Goal: Task Accomplishment & Management: Complete application form

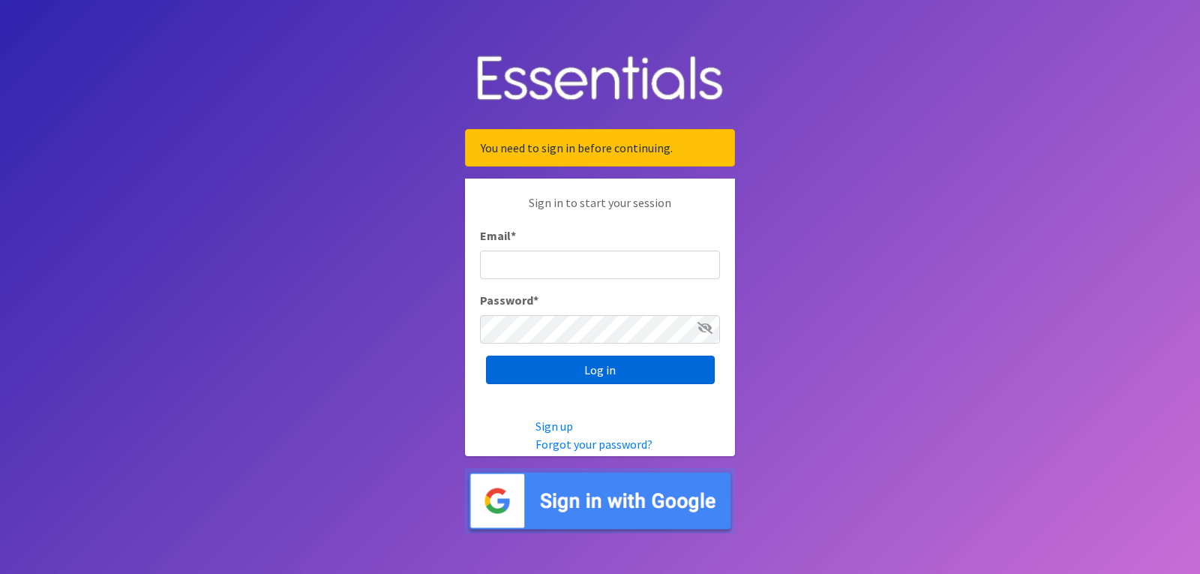
type input "[EMAIL_ADDRESS][DOMAIN_NAME]"
click at [590, 372] on input "Log in" at bounding box center [600, 370] width 229 height 29
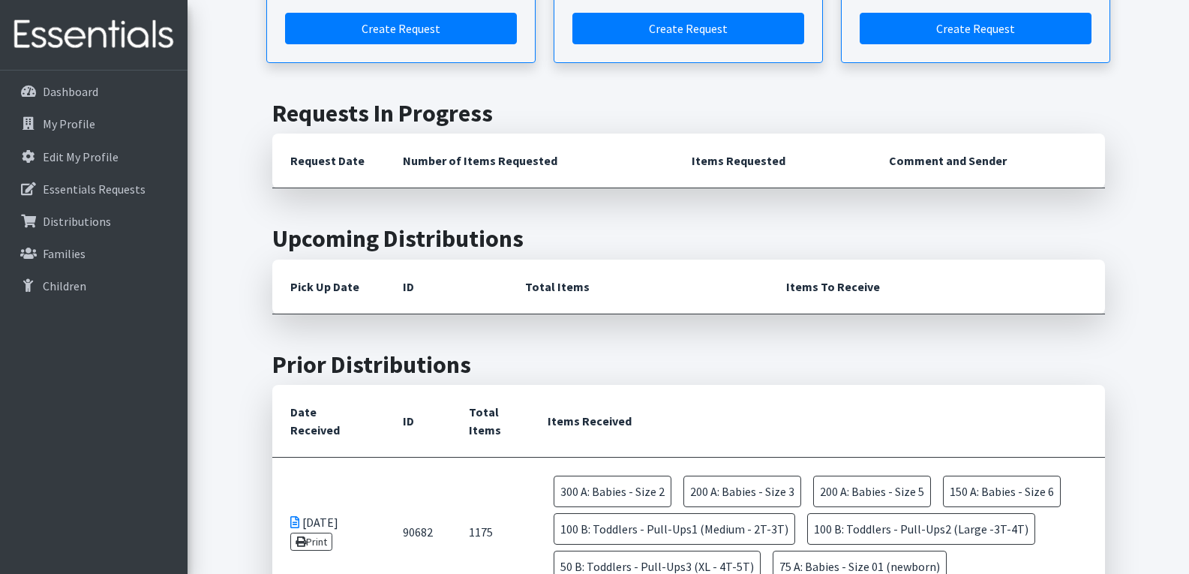
scroll to position [450, 0]
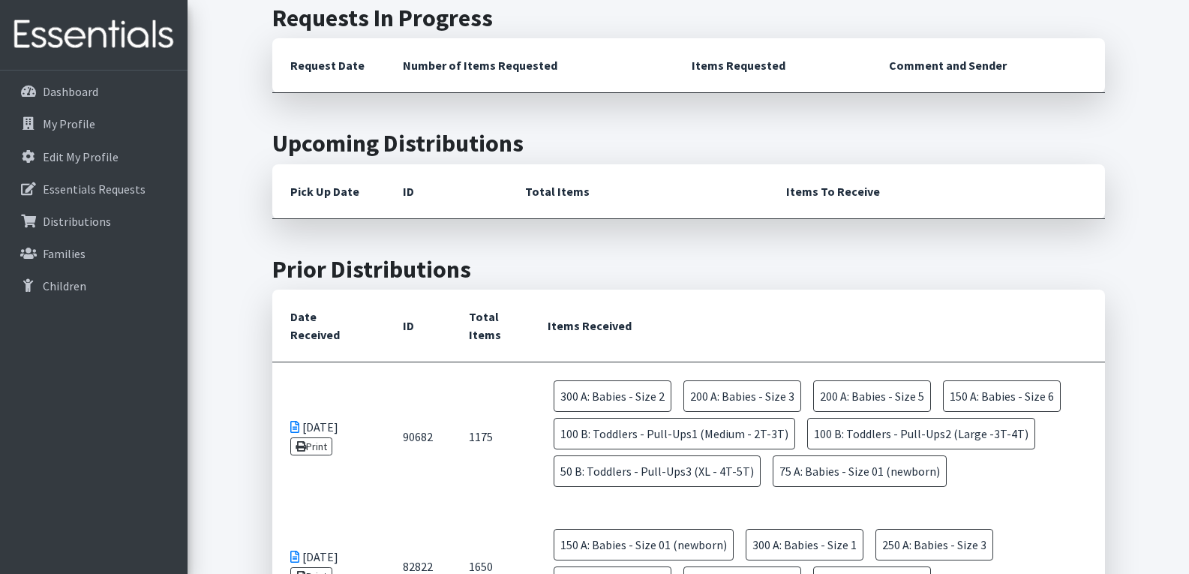
click at [295, 421] on icon at bounding box center [294, 427] width 9 height 12
click at [309, 437] on link "Print" at bounding box center [311, 446] width 43 height 18
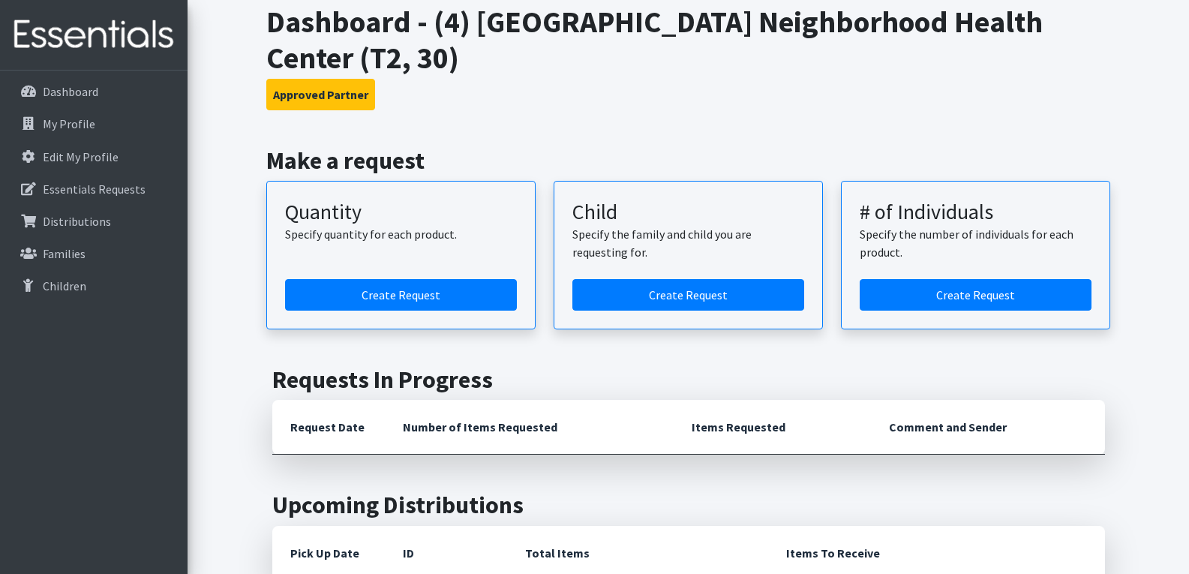
scroll to position [75, 0]
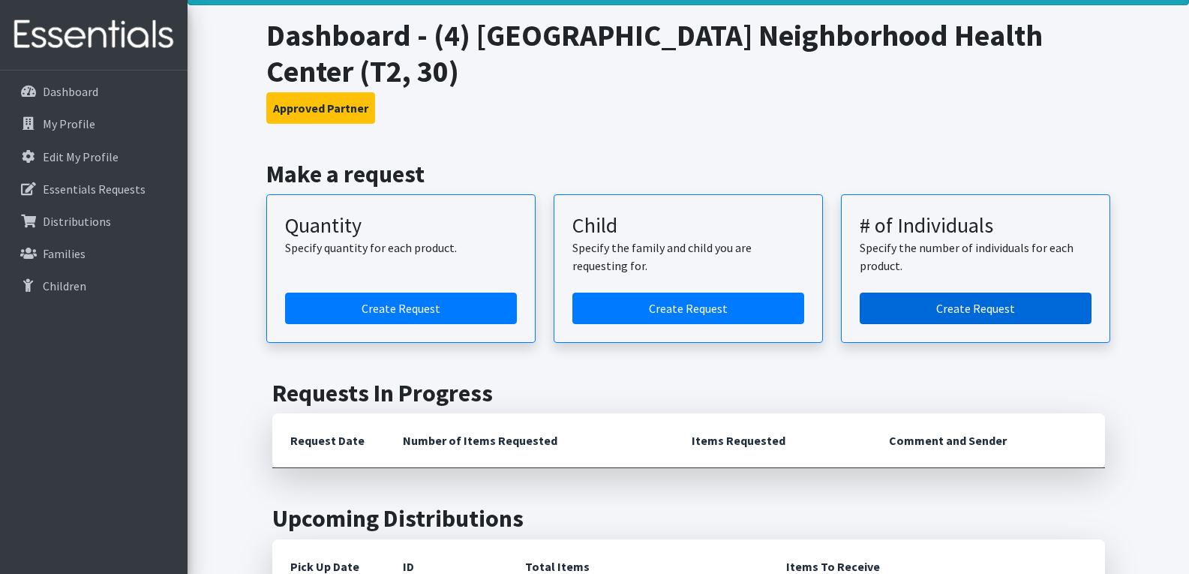
click at [893, 293] on link "Create Request" at bounding box center [976, 309] width 232 height 32
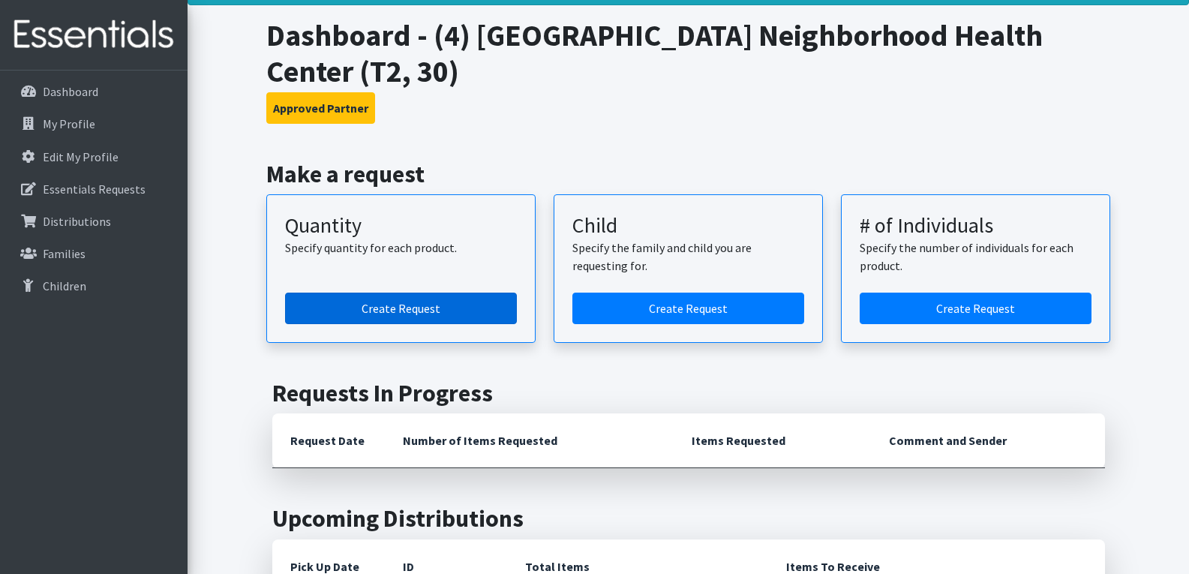
click at [403, 293] on link "Create Request" at bounding box center [401, 309] width 232 height 32
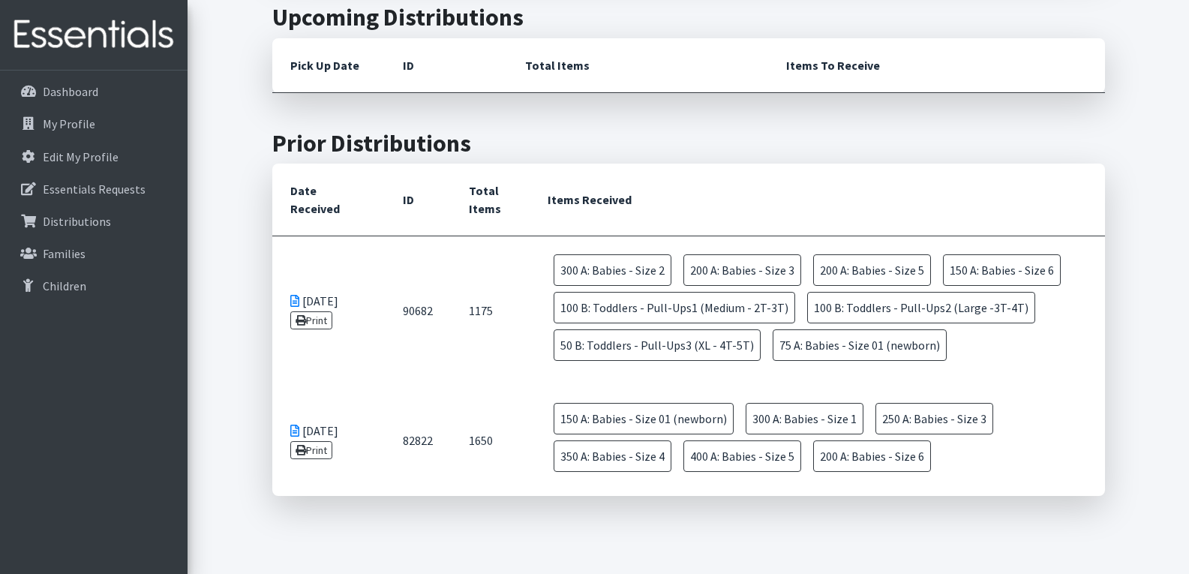
scroll to position [600, 0]
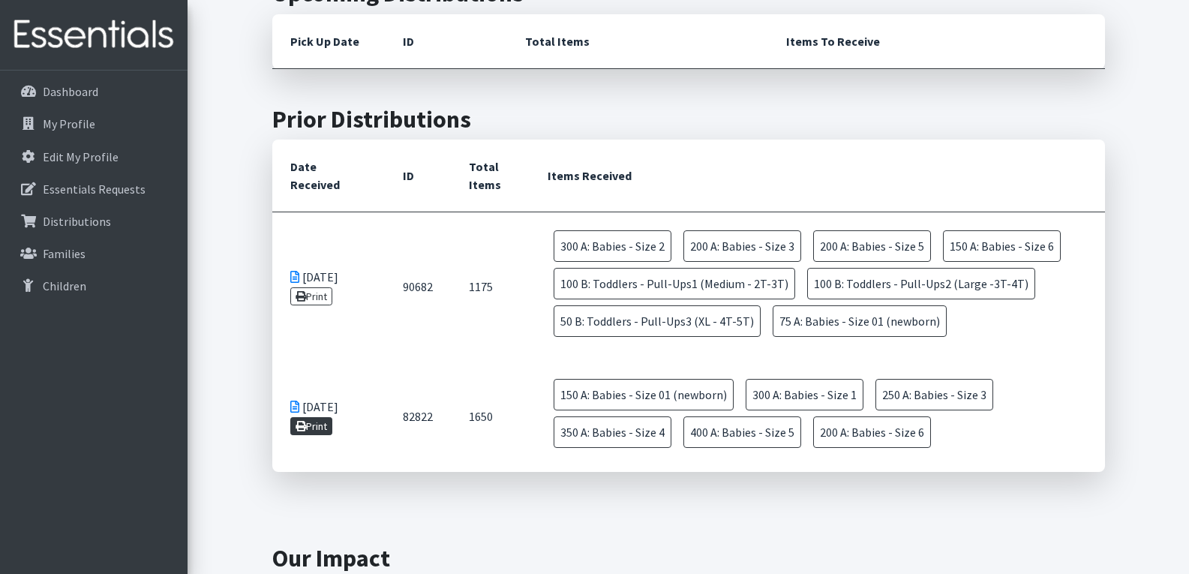
click at [316, 417] on link "Print" at bounding box center [311, 426] width 43 height 18
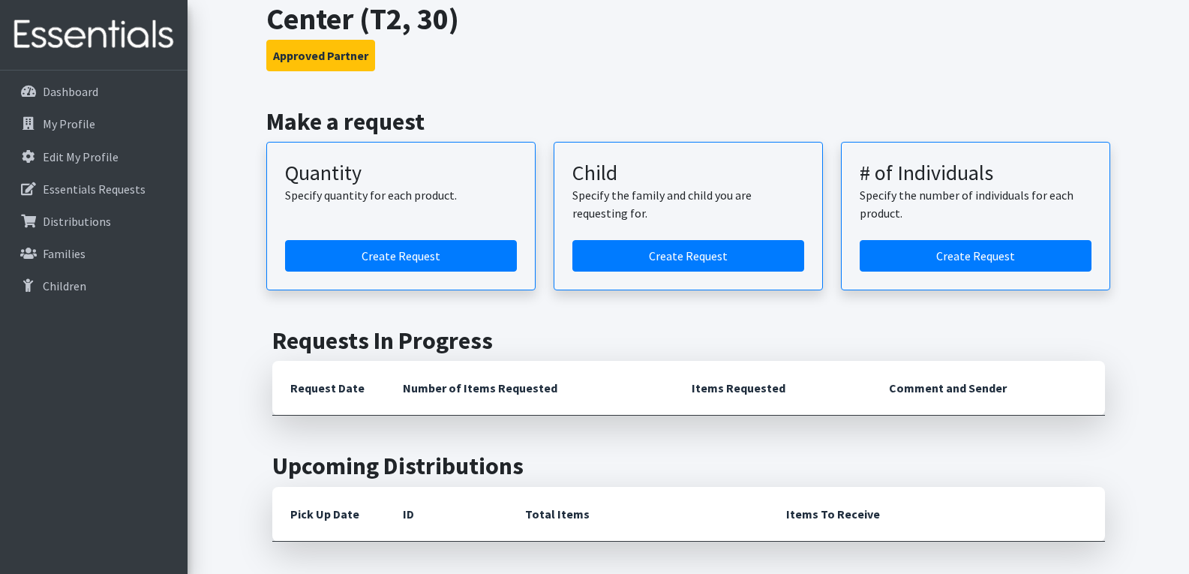
scroll to position [0, 0]
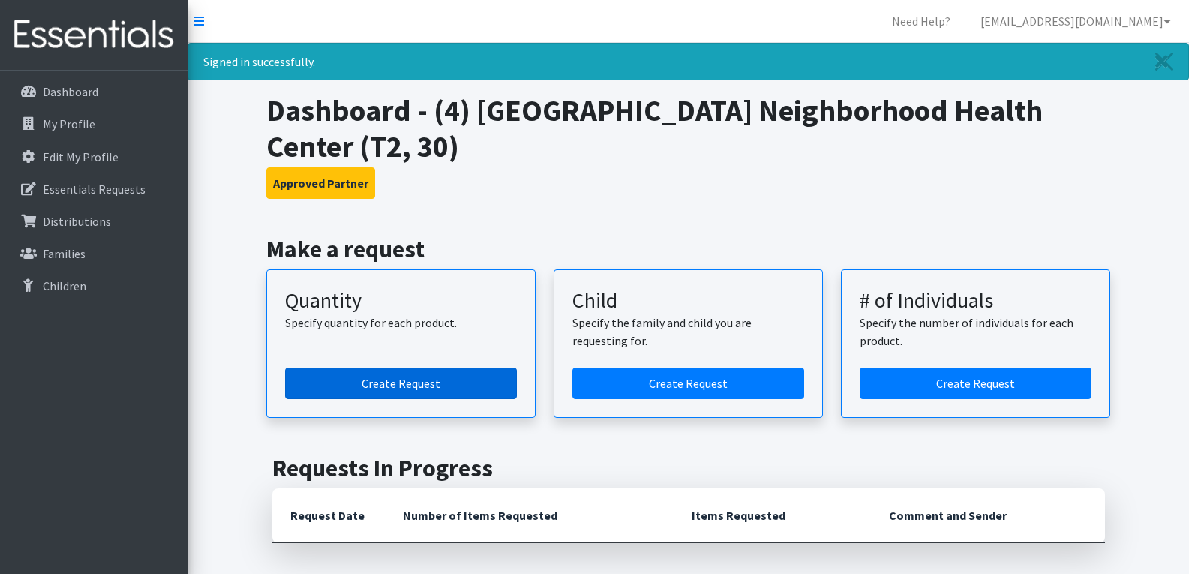
click at [439, 368] on link "Create Request" at bounding box center [401, 384] width 232 height 32
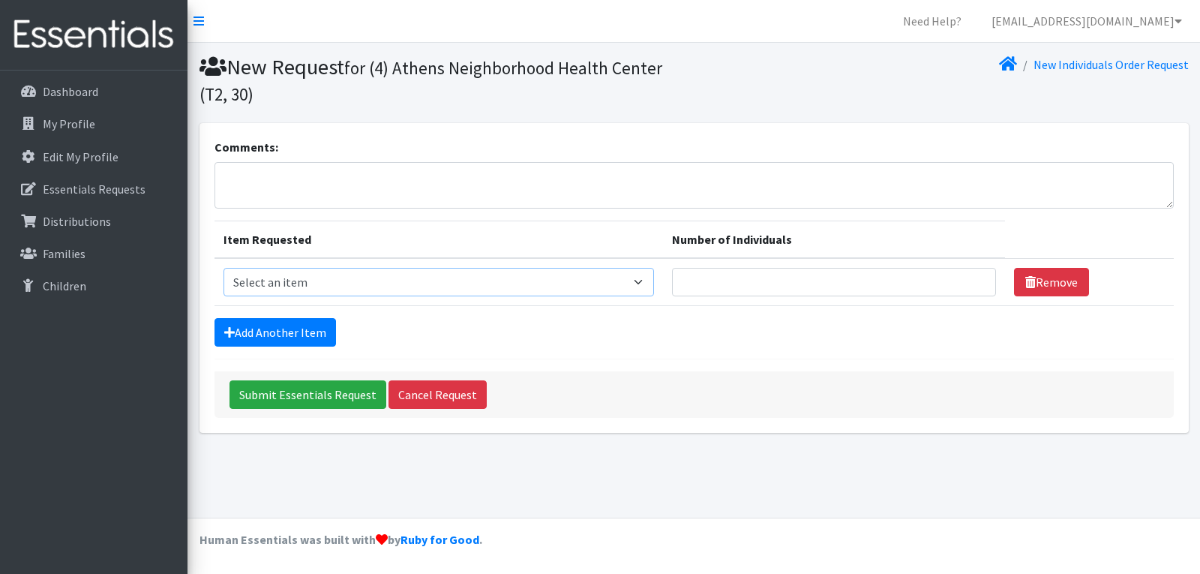
click at [646, 284] on select "Select an item A: Babies - Size 0 (Preemie) A: Babies - Size 01 (newborn) A: Ba…" at bounding box center [439, 282] width 431 height 29
click at [803, 130] on div "Comments: Item Requested Number of Individuals Item Requested Select an item A:…" at bounding box center [694, 278] width 989 height 310
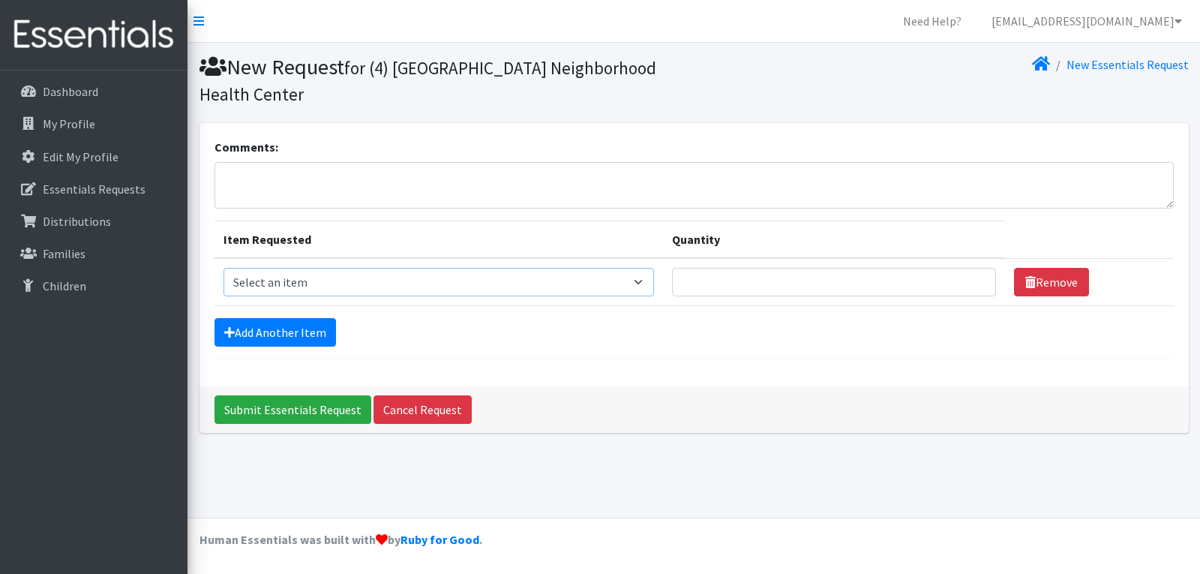
click at [648, 268] on select "Select an item A: Babies - Size 0 (Preemie) A: Babies - Size 01 (newborn) A: Ba…" at bounding box center [439, 282] width 431 height 29
select select "5610"
click at [224, 268] on select "Select an item A: Babies - Size 0 (Preemie) A: Babies - Size 01 (newborn) A: Ba…" at bounding box center [439, 282] width 431 height 29
click at [730, 268] on input "Quantity" at bounding box center [833, 282] width 323 height 29
type input "1"
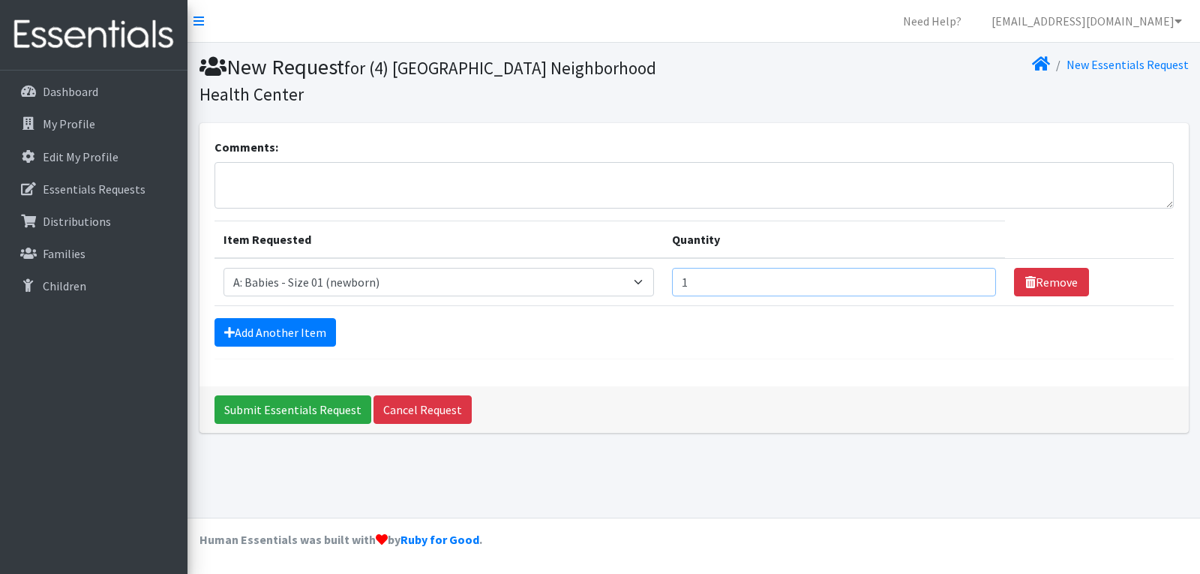
click at [972, 268] on input "1" at bounding box center [833, 282] width 323 height 29
click at [974, 268] on input "1" at bounding box center [833, 282] width 323 height 29
click at [840, 268] on input "1" at bounding box center [833, 282] width 323 height 29
drag, startPoint x: 827, startPoint y: 258, endPoint x: 678, endPoint y: 257, distance: 149.3
click at [678, 258] on td "Quantity 1" at bounding box center [833, 282] width 341 height 48
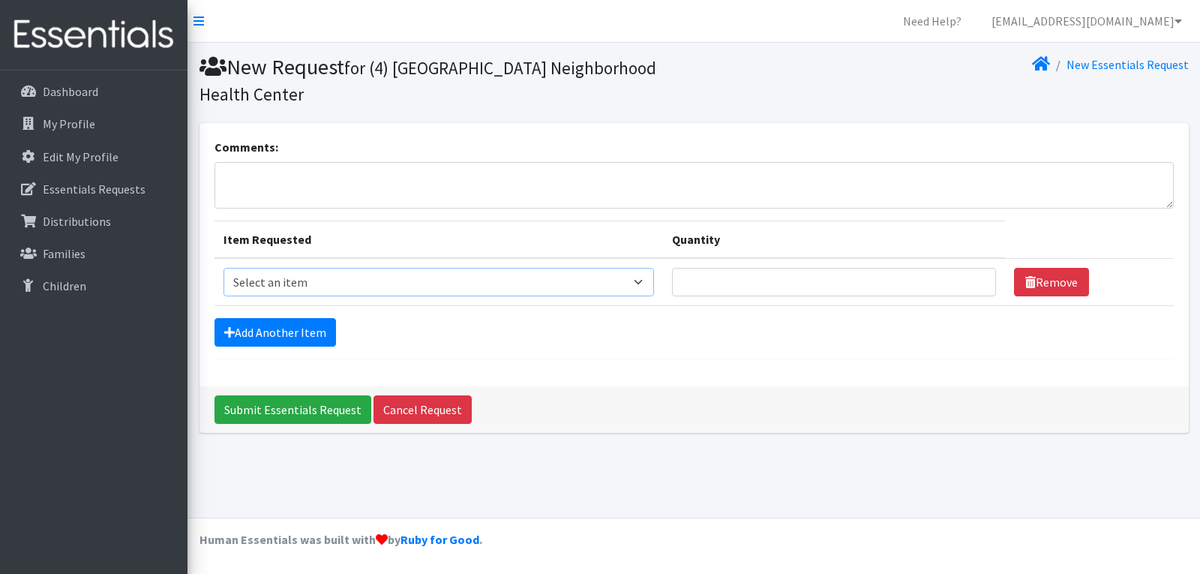
click at [651, 268] on select "Select an item A: Babies - Size 0 (Preemie) A: Babies - Size 01 (newborn) A: Ba…" at bounding box center [439, 282] width 431 height 29
click at [224, 268] on select "Select an item A: Babies - Size 0 (Preemie) A: Babies - Size 01 (newborn) A: Ba…" at bounding box center [439, 282] width 431 height 29
click at [649, 268] on select "Select an item A: Babies - Size 0 (Preemie) A: Babies - Size 01 (newborn) A: Ba…" at bounding box center [439, 282] width 431 height 29
select select "5610"
click at [224, 268] on select "Select an item A: Babies - Size 0 (Preemie) A: Babies - Size 01 (newborn) A: Ba…" at bounding box center [439, 282] width 431 height 29
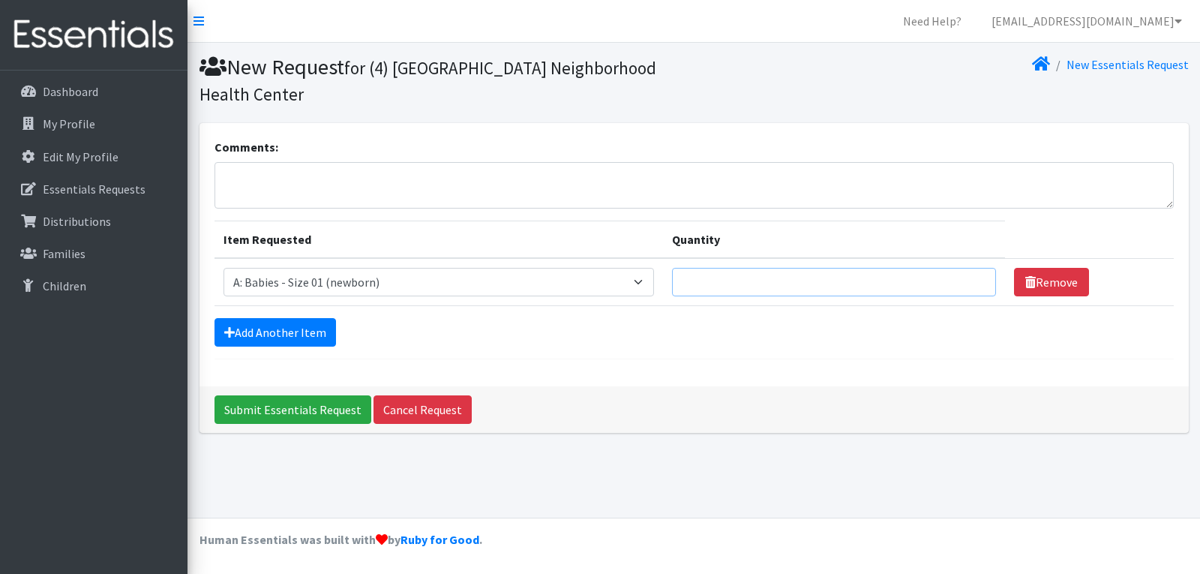
click at [701, 268] on input "Quantity" at bounding box center [833, 282] width 323 height 29
type input "75"
click at [317, 318] on link "Add Another Item" at bounding box center [276, 332] width 122 height 29
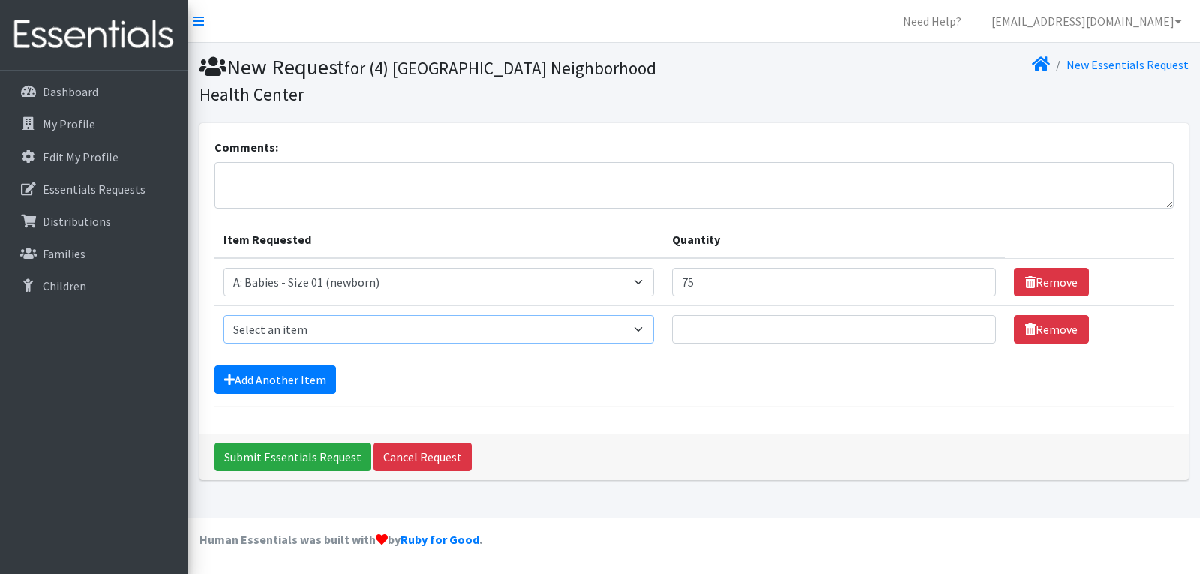
click at [651, 315] on select "Select an item A: Babies - Size 0 (Preemie) A: Babies - Size 01 (newborn) A: Ba…" at bounding box center [439, 329] width 431 height 29
select select "5614"
click at [224, 315] on select "Select an item A: Babies - Size 0 (Preemie) A: Babies - Size 01 (newborn) A: Ba…" at bounding box center [439, 329] width 431 height 29
click at [701, 315] on input "Quantity" at bounding box center [833, 329] width 323 height 29
type input "400"
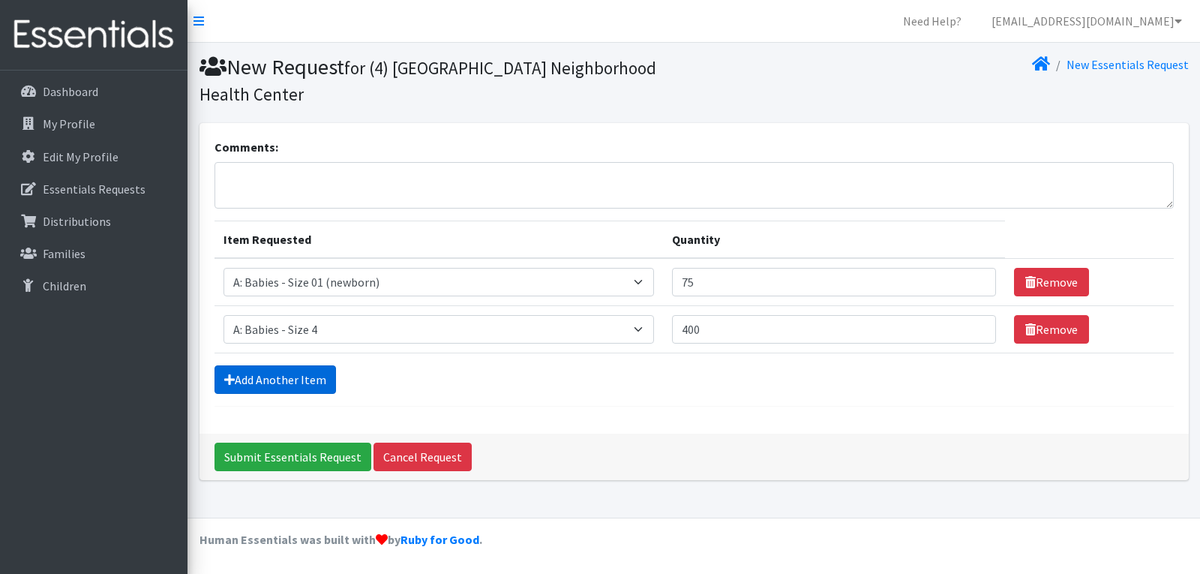
click at [287, 365] on link "Add Another Item" at bounding box center [276, 379] width 122 height 29
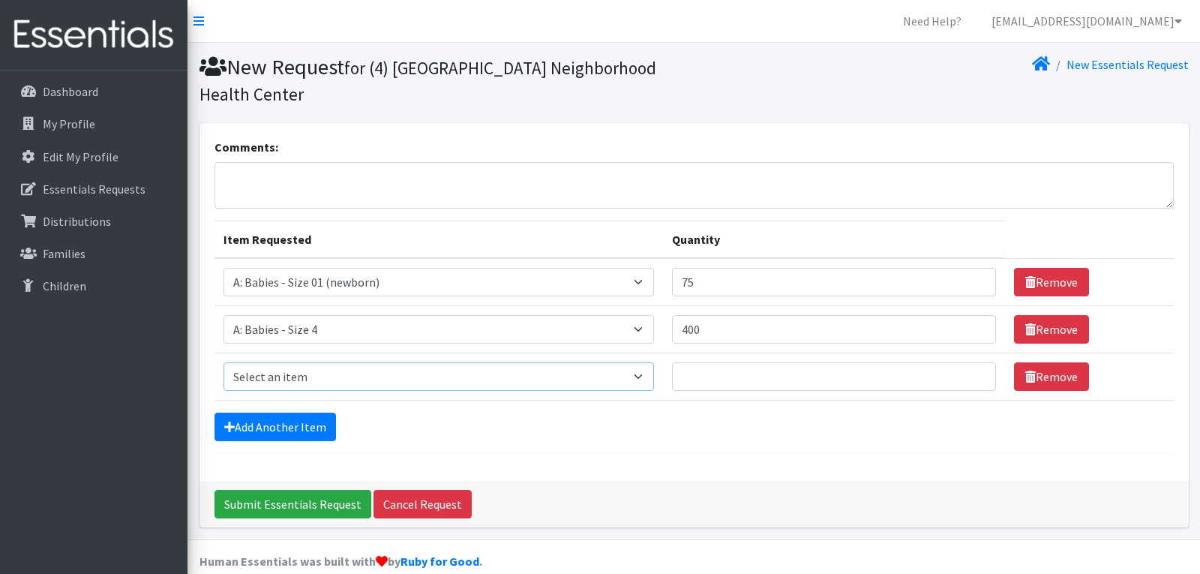
click at [290, 362] on select "Select an item A: Babies - Size 0 (Preemie) A: Babies - Size 01 (newborn) A: Ba…" at bounding box center [439, 376] width 431 height 29
select select "5616"
click at [224, 362] on select "Select an item A: Babies - Size 0 (Preemie) A: Babies - Size 01 (newborn) A: Ba…" at bounding box center [439, 376] width 431 height 29
click at [707, 362] on input "Quantity" at bounding box center [833, 376] width 323 height 29
type input "400"
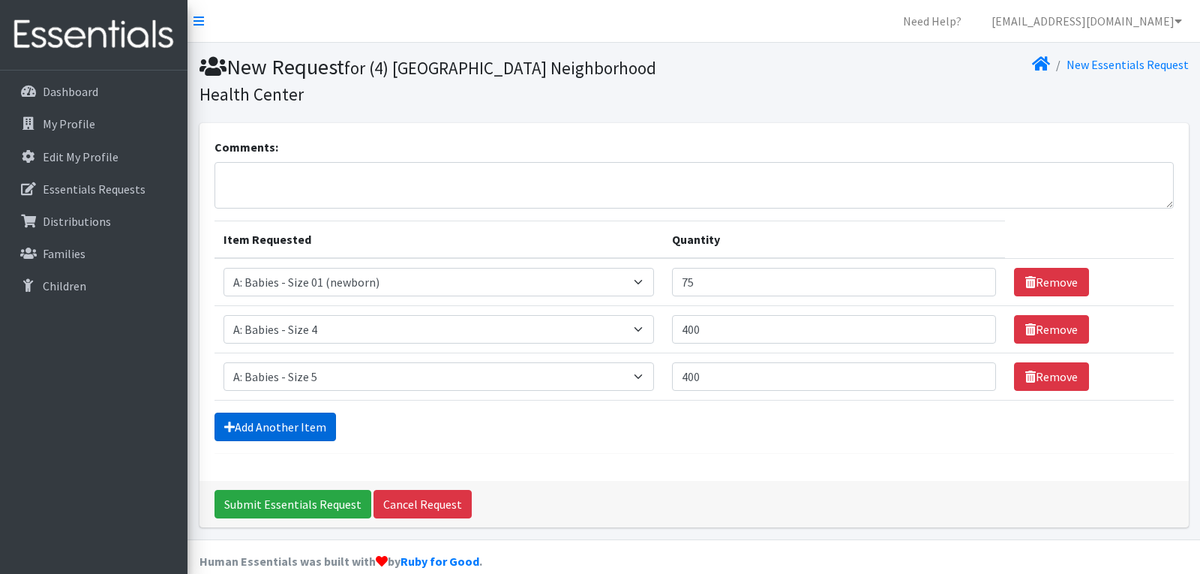
click at [275, 413] on link "Add Another Item" at bounding box center [276, 427] width 122 height 29
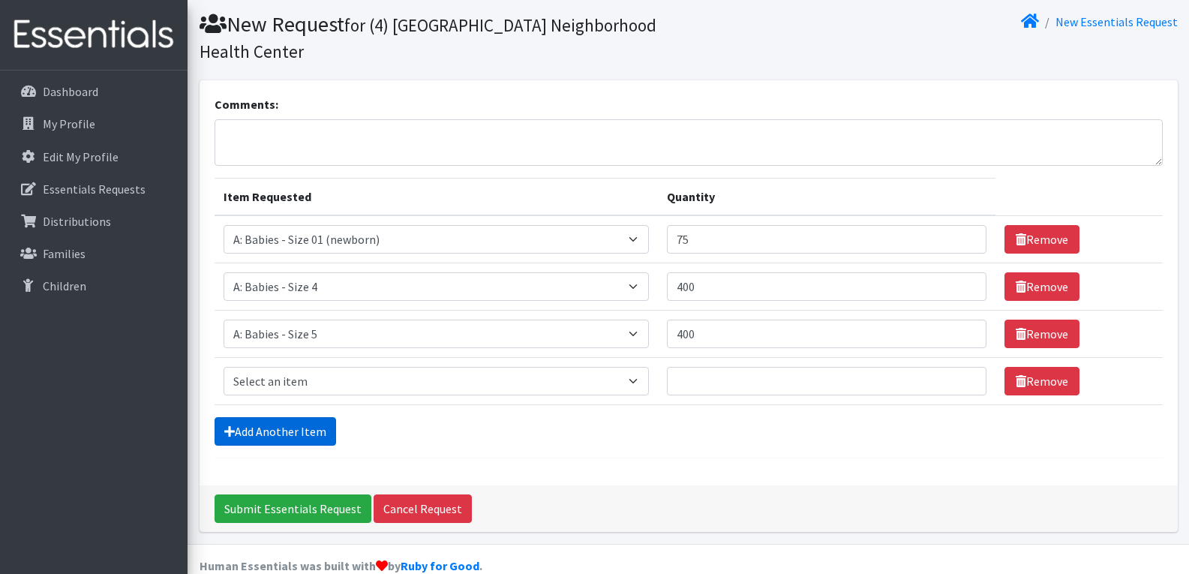
scroll to position [44, 0]
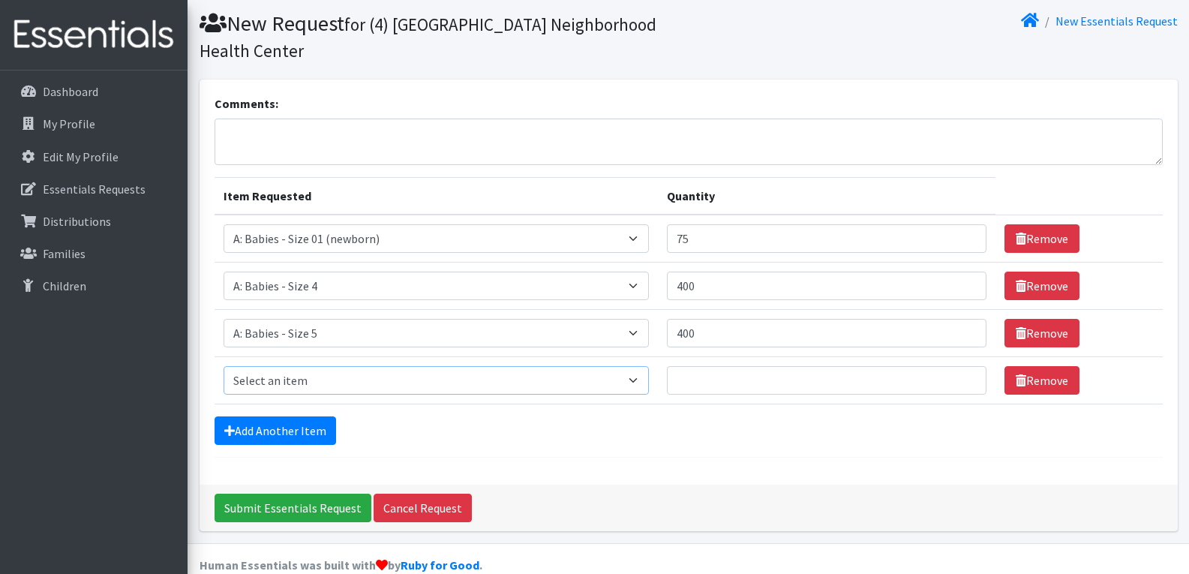
click at [339, 366] on select "Select an item A: Babies - Size 0 (Preemie) A: Babies - Size 01 (newborn) A: Ba…" at bounding box center [437, 380] width 426 height 29
select select "5617"
click at [224, 366] on select "Select an item A: Babies - Size 0 (Preemie) A: Babies - Size 01 (newborn) A: Ba…" at bounding box center [437, 380] width 426 height 29
click at [708, 366] on input "Quantity" at bounding box center [827, 380] width 320 height 29
type input "400"
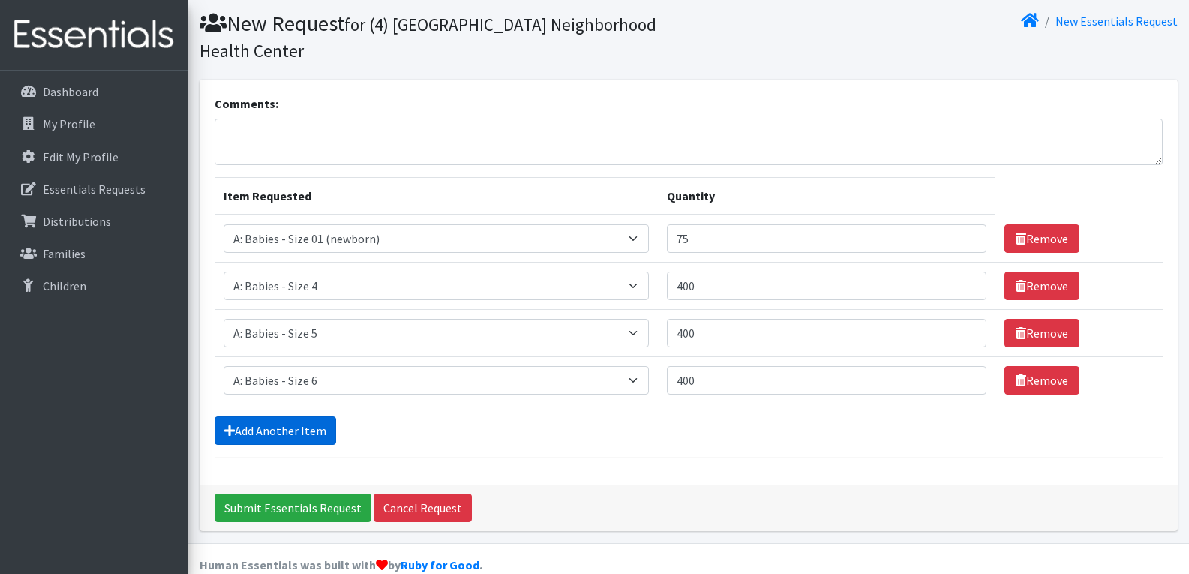
click at [313, 416] on link "Add Another Item" at bounding box center [276, 430] width 122 height 29
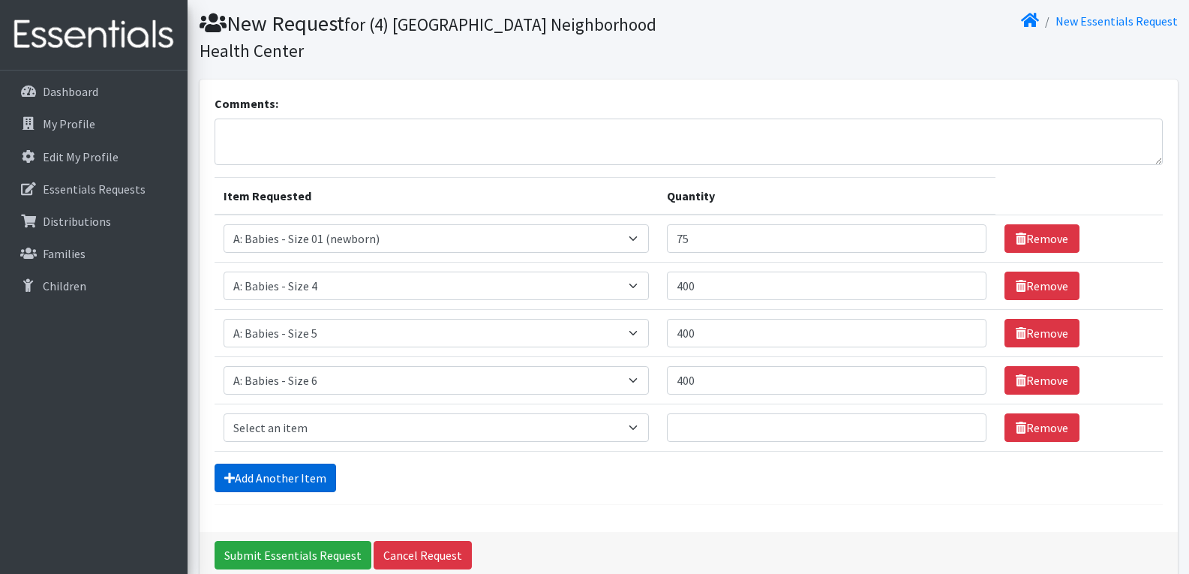
scroll to position [91, 0]
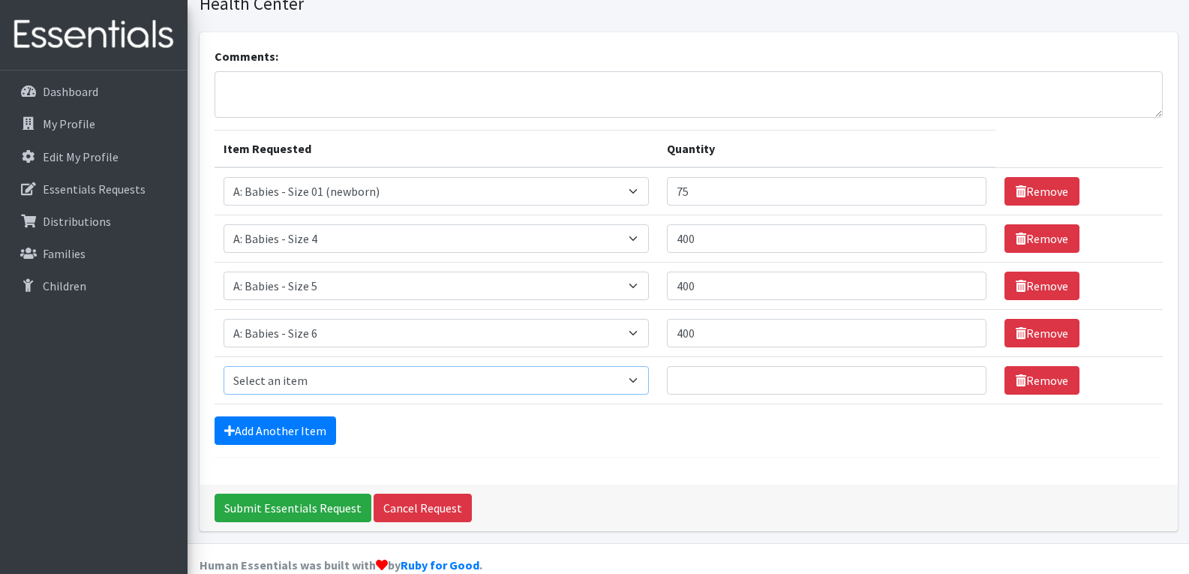
click at [640, 366] on select "Select an item A: Babies - Size 0 (Preemie) A: Babies - Size 01 (newborn) A: Ba…" at bounding box center [437, 380] width 426 height 29
select select "5597"
click at [224, 366] on select "Select an item A: Babies - Size 0 (Preemie) A: Babies - Size 01 (newborn) A: Ba…" at bounding box center [437, 380] width 426 height 29
click at [720, 366] on input "Quantity" at bounding box center [827, 380] width 320 height 29
drag, startPoint x: 702, startPoint y: 358, endPoint x: 680, endPoint y: 357, distance: 22.5
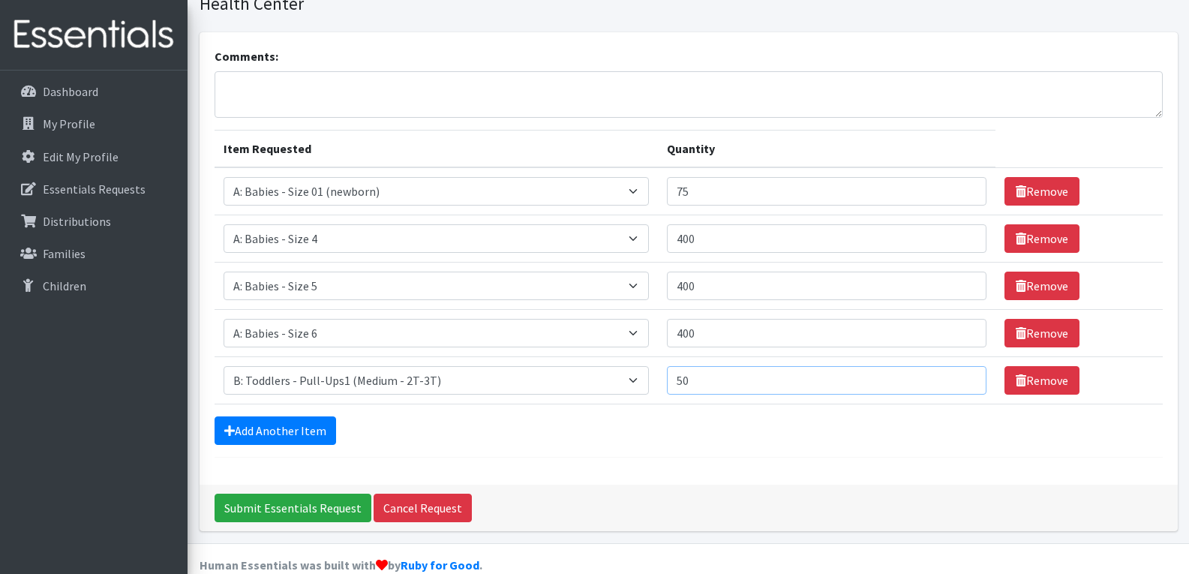
click at [680, 366] on input "50" at bounding box center [827, 380] width 320 height 29
type input "50"
click at [578, 417] on div "Add Another Item" at bounding box center [689, 430] width 948 height 29
click at [302, 416] on link "Add Another Item" at bounding box center [276, 430] width 122 height 29
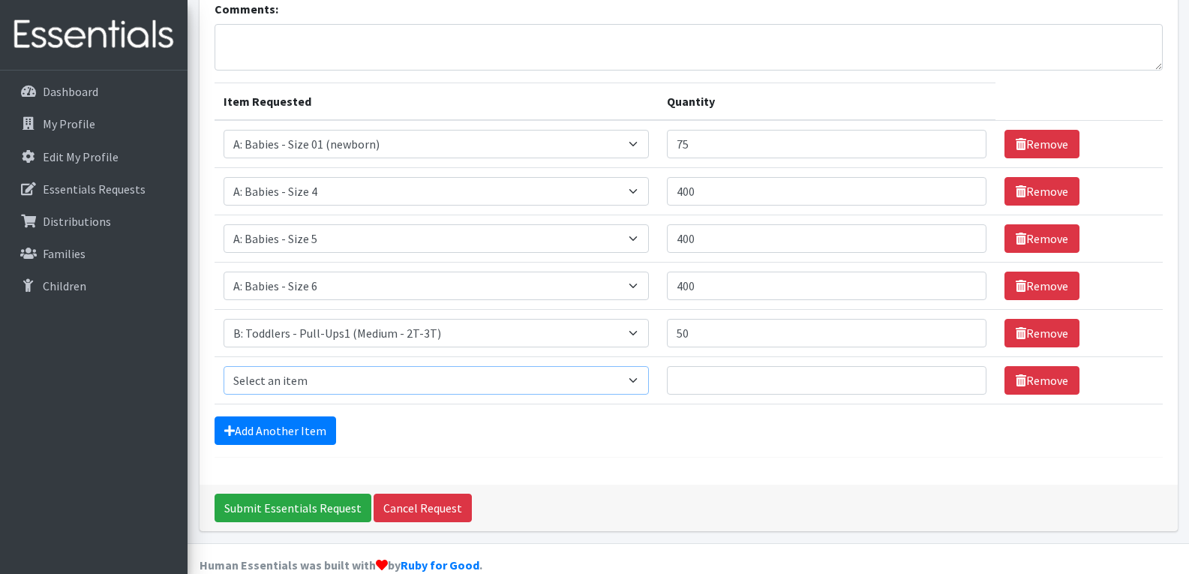
click at [643, 366] on select "Select an item A: Babies - Size 0 (Preemie) A: Babies - Size 01 (newborn) A: Ba…" at bounding box center [437, 380] width 426 height 29
select select "5598"
click at [224, 366] on select "Select an item A: Babies - Size 0 (Preemie) A: Babies - Size 01 (newborn) A: Ba…" at bounding box center [437, 380] width 426 height 29
click at [706, 366] on input "Quantity" at bounding box center [827, 380] width 320 height 29
type input "100"
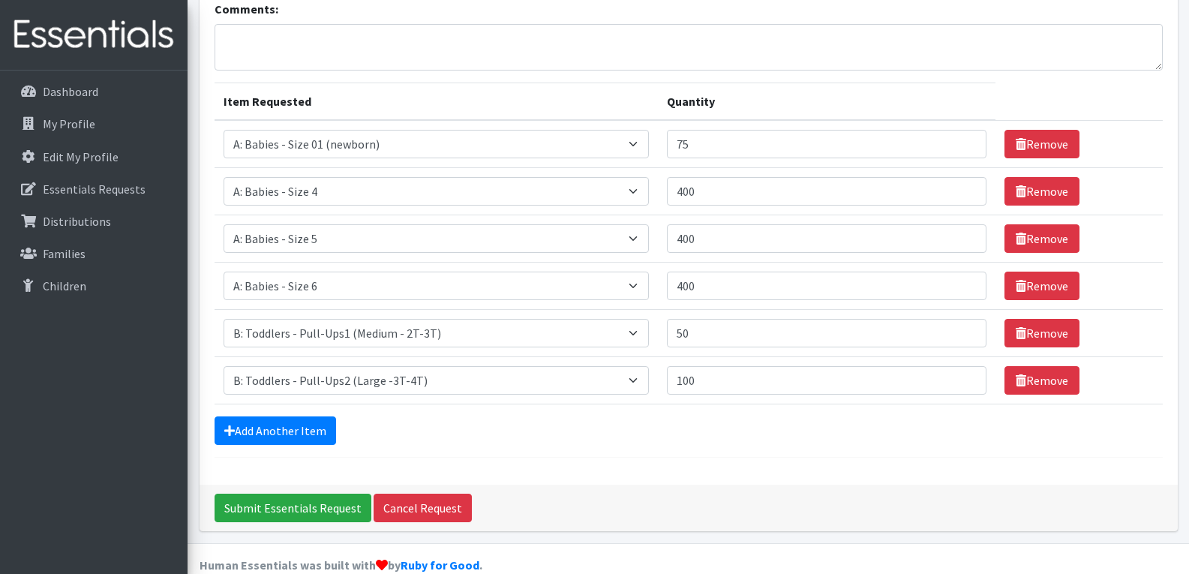
click at [474, 425] on form "Comments: Item Requested Quantity Item Requested Select an item A: Babies - Siz…" at bounding box center [689, 229] width 948 height 458
click at [315, 416] on link "Add Another Item" at bounding box center [276, 430] width 122 height 29
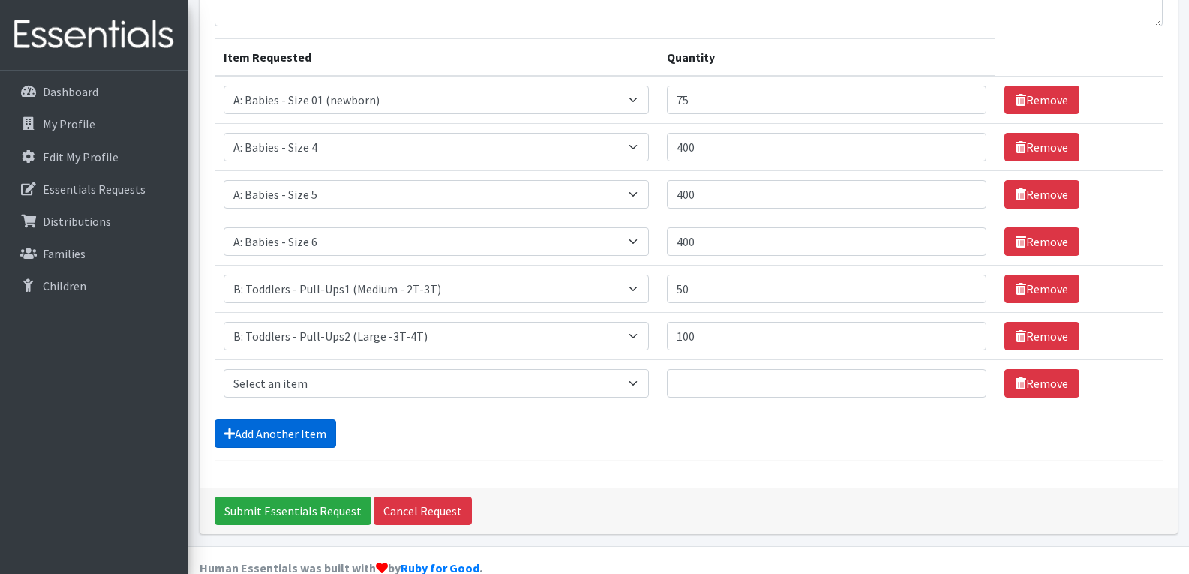
scroll to position [185, 0]
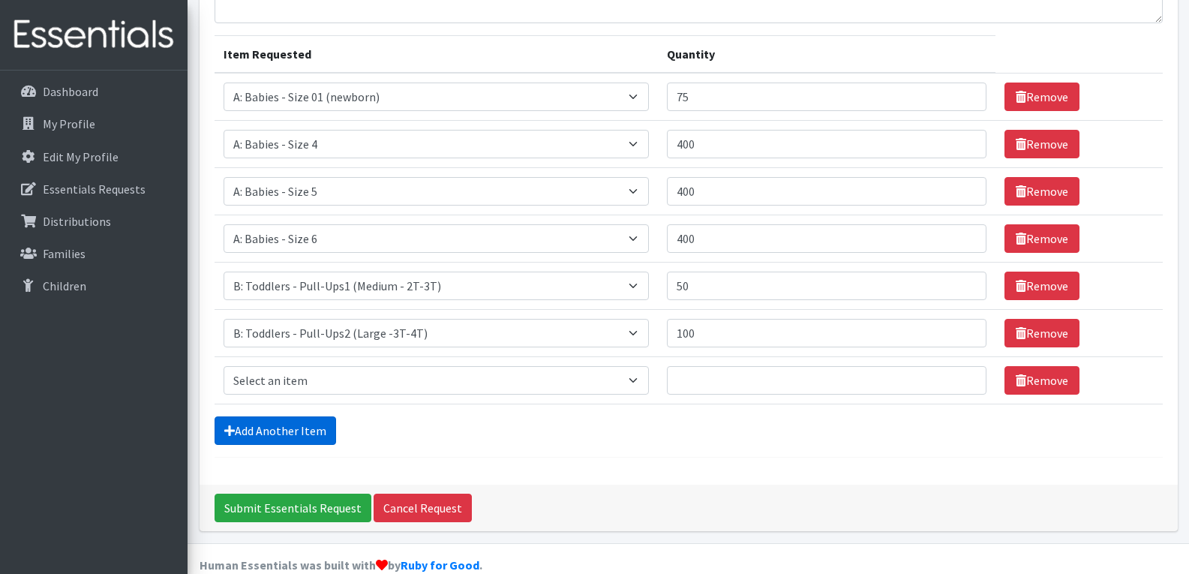
click at [315, 416] on link "Add Another Item" at bounding box center [276, 430] width 122 height 29
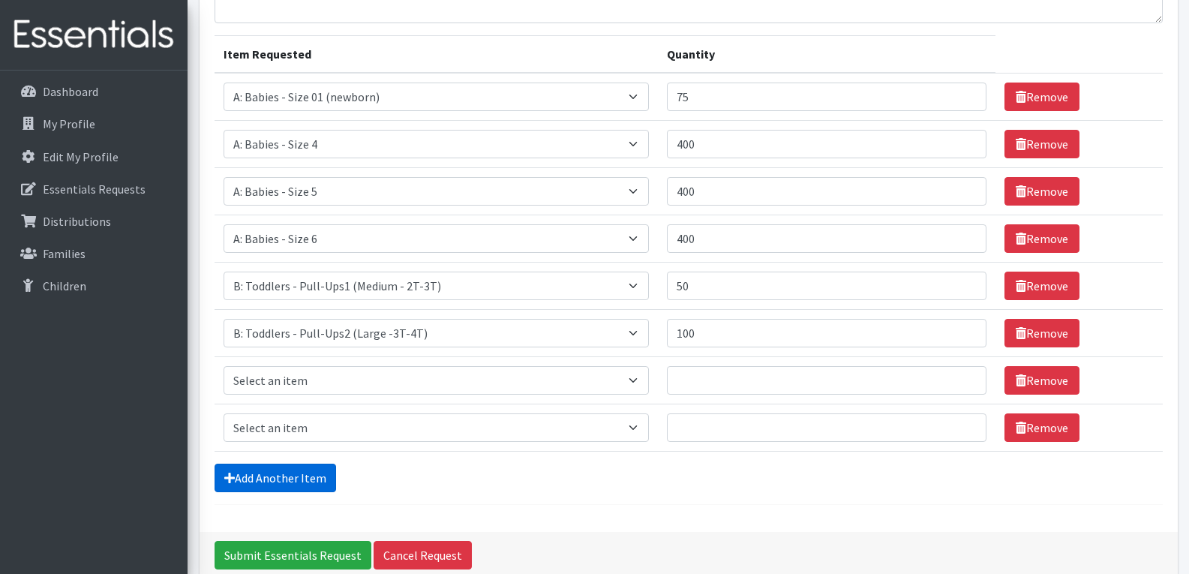
scroll to position [233, 0]
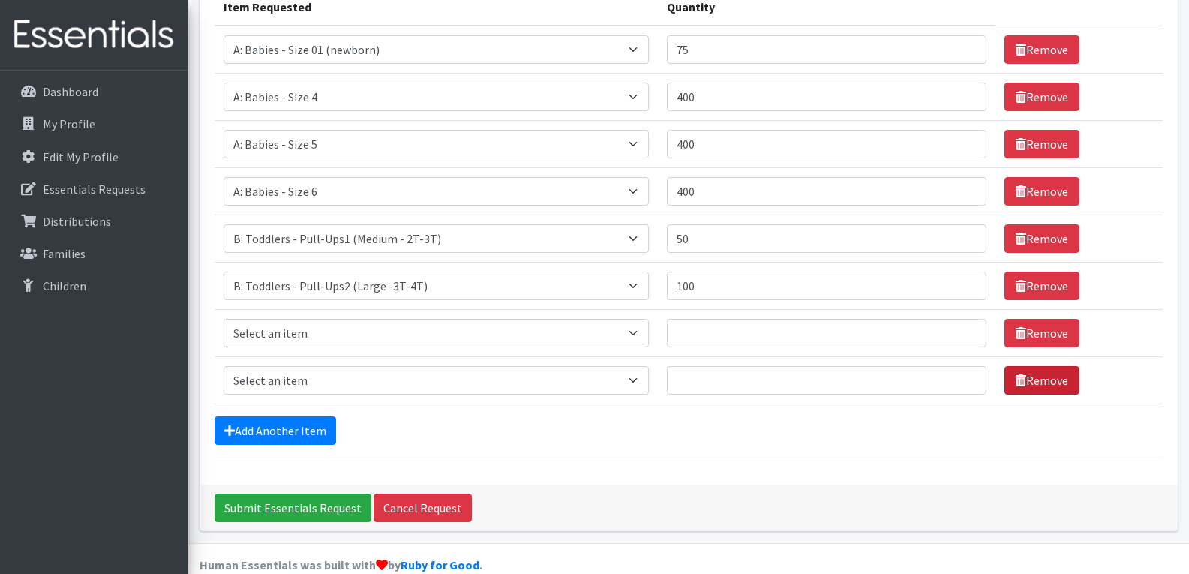
click at [1031, 366] on link "Remove" at bounding box center [1041, 380] width 75 height 29
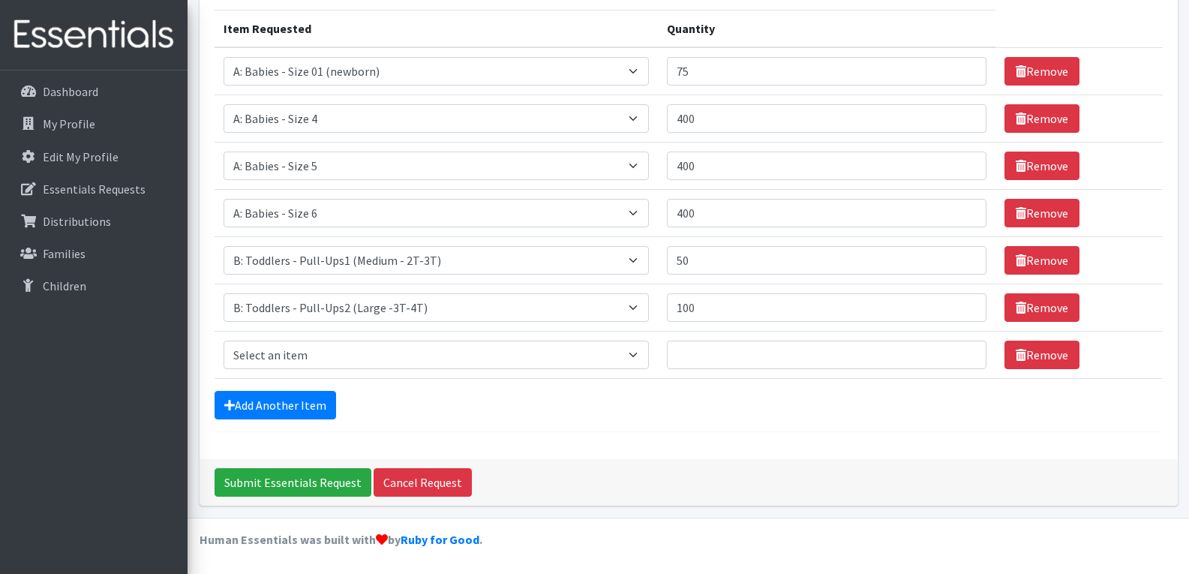
scroll to position [185, 0]
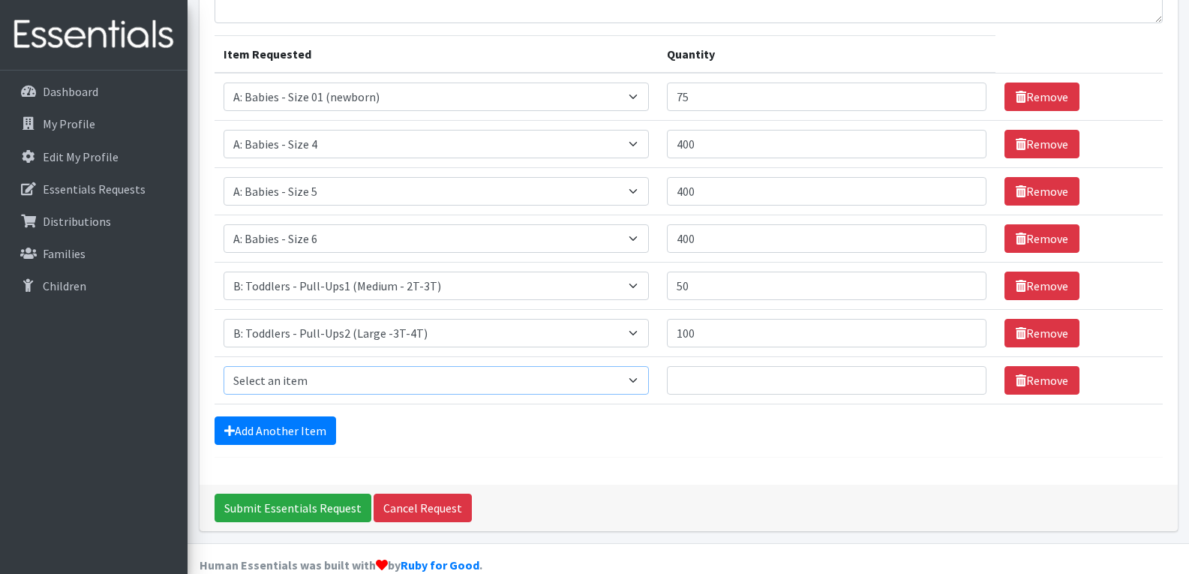
click at [644, 366] on select "Select an item A: Babies - Size 0 (Preemie) A: Babies - Size 01 (newborn) A: Ba…" at bounding box center [437, 380] width 426 height 29
select select "8888"
click at [224, 366] on select "Select an item A: Babies - Size 0 (Preemie) A: Babies - Size 01 (newborn) A: Ba…" at bounding box center [437, 380] width 426 height 29
click at [727, 366] on input "Quantity" at bounding box center [827, 380] width 320 height 29
type input "150"
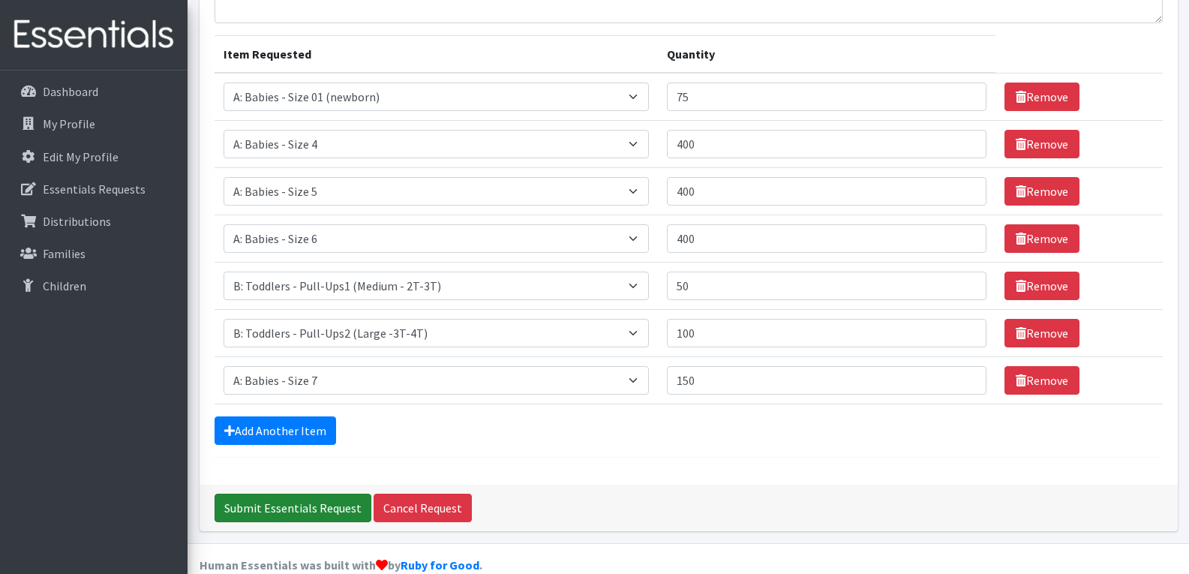
click at [322, 494] on input "Submit Essentials Request" at bounding box center [293, 508] width 157 height 29
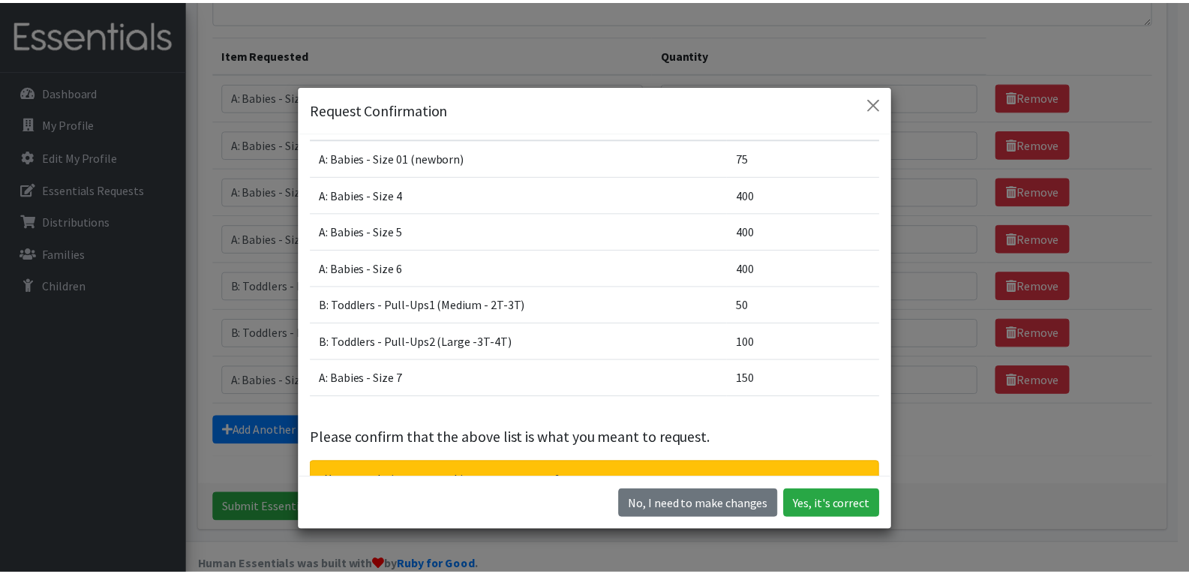
scroll to position [89, 0]
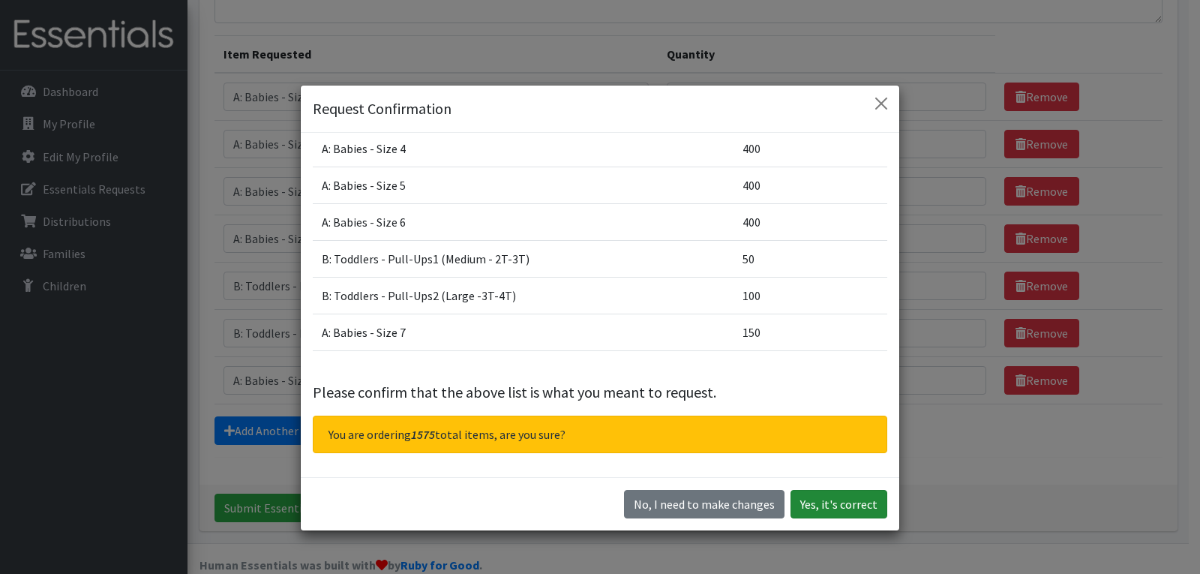
click at [865, 505] on button "Yes, it's correct" at bounding box center [839, 504] width 97 height 29
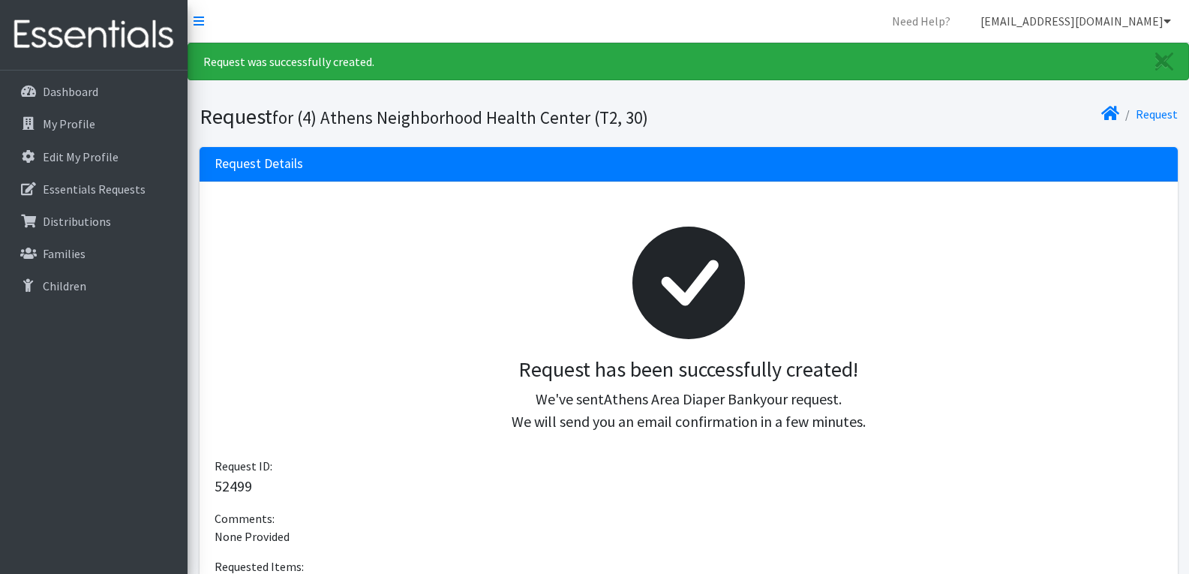
click at [1133, 21] on link "[EMAIL_ADDRESS][DOMAIN_NAME]" at bounding box center [1075, 21] width 215 height 30
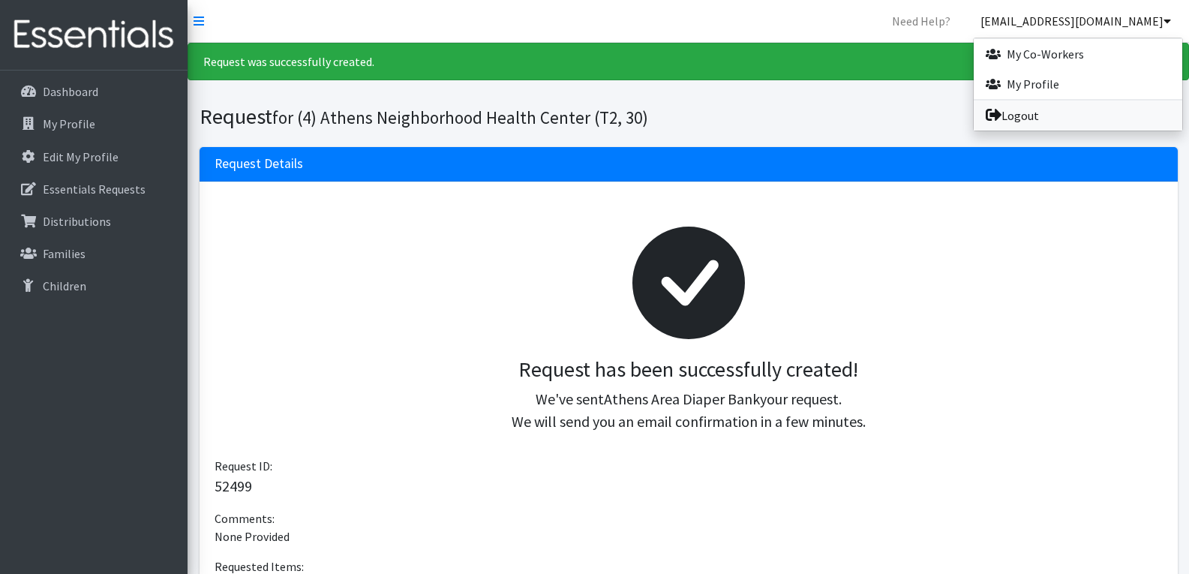
click at [1015, 119] on link "Logout" at bounding box center [1078, 116] width 209 height 30
